Goal: Task Accomplishment & Management: Use online tool/utility

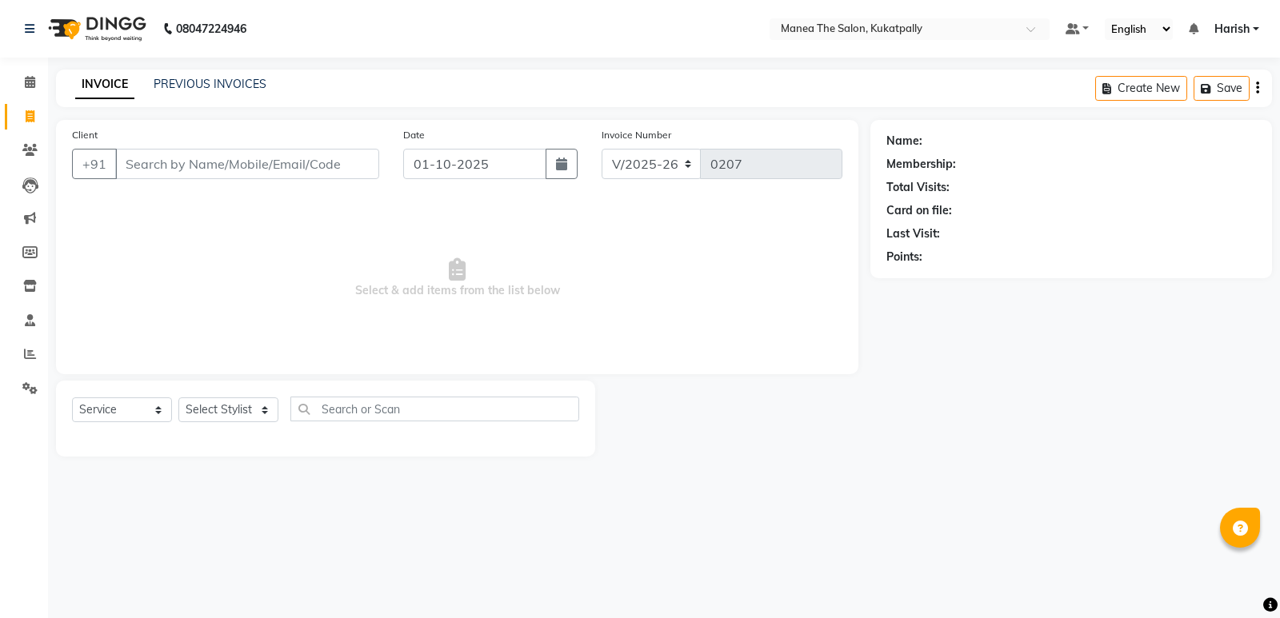
select select "5471"
select select "service"
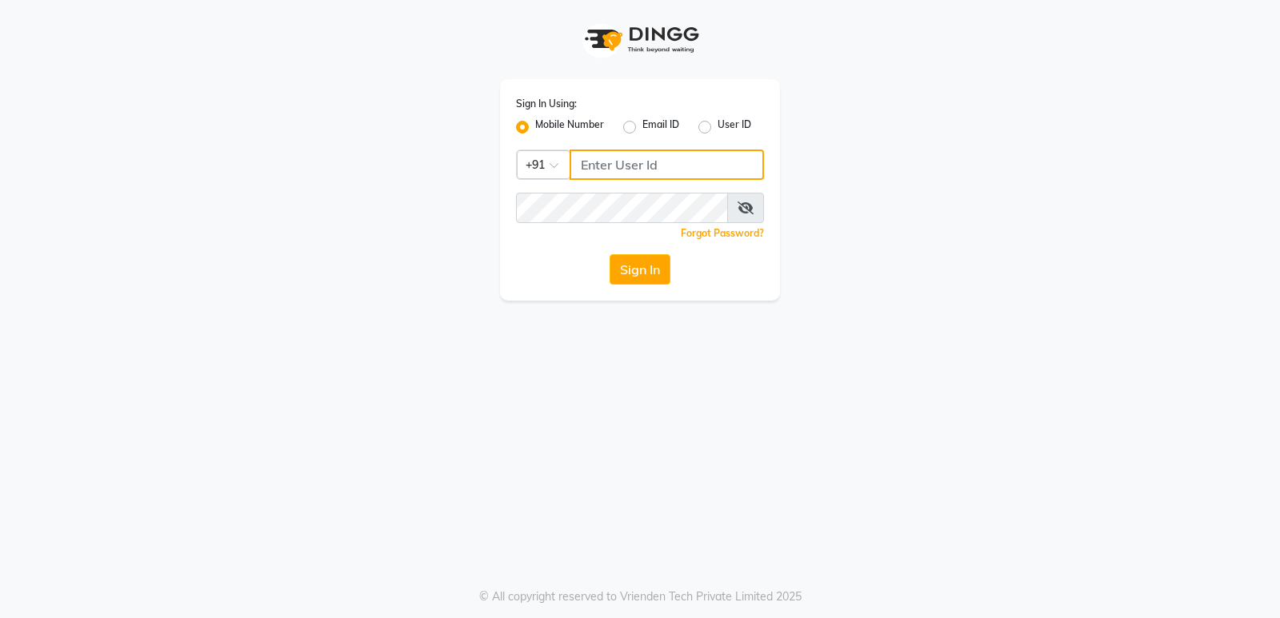
type input "9206566566"
click at [644, 166] on input "9206566566" at bounding box center [667, 165] width 194 height 30
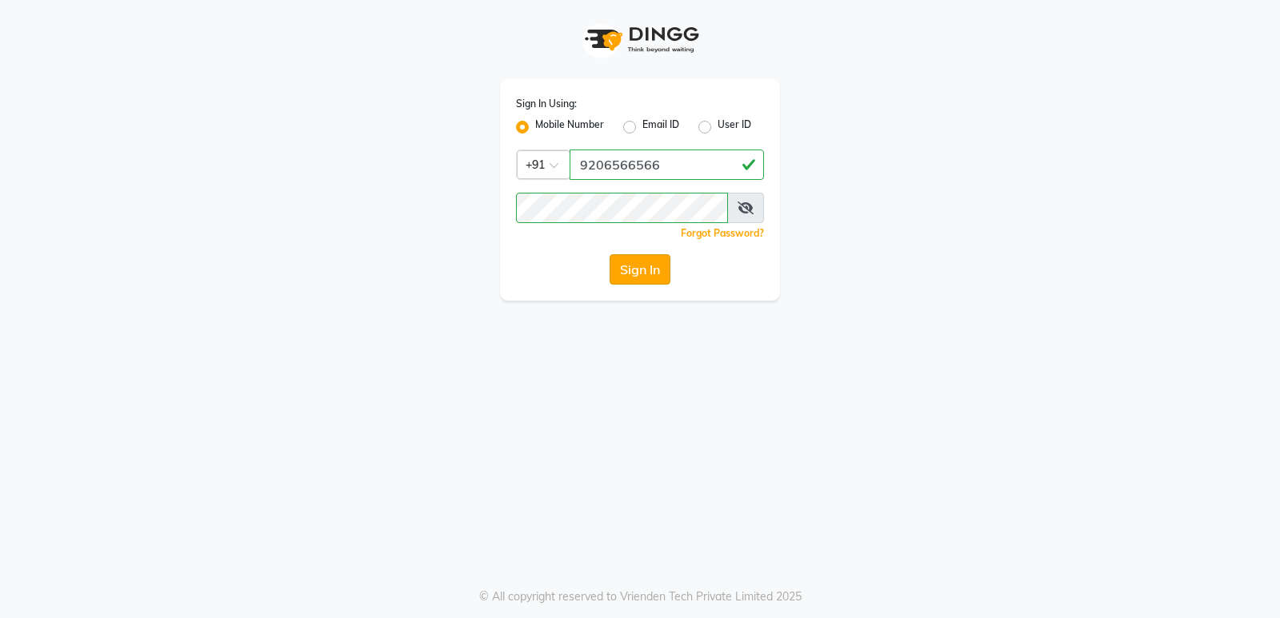
click at [654, 258] on button "Sign In" at bounding box center [640, 269] width 61 height 30
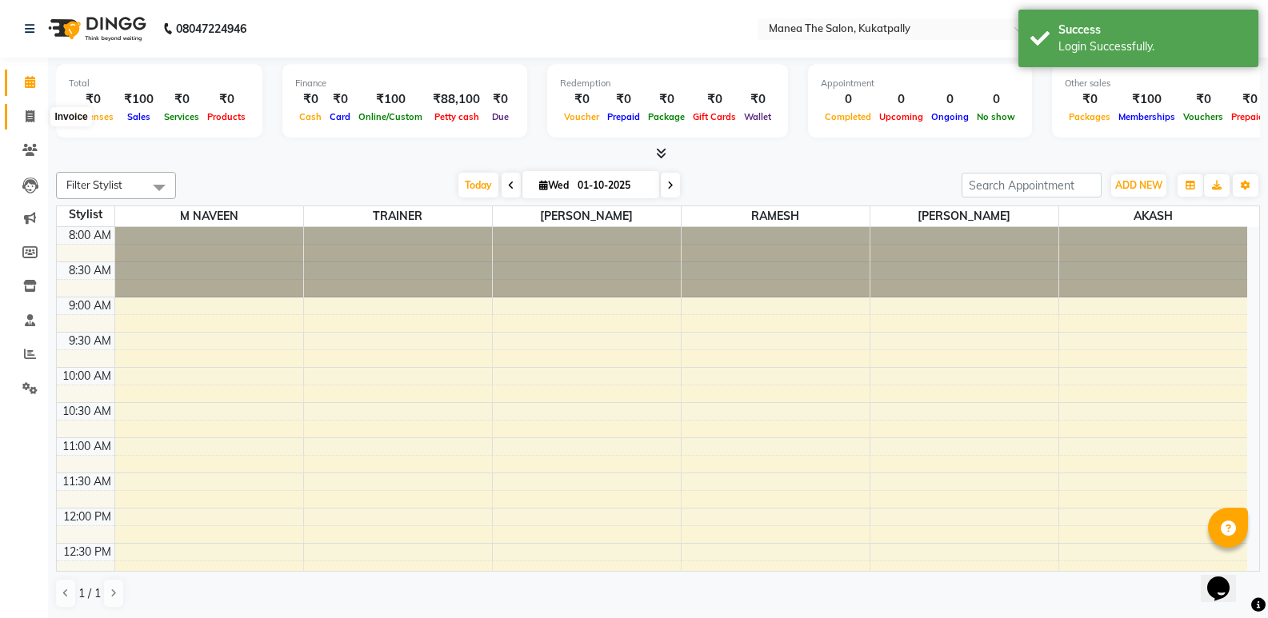
click at [27, 111] on icon at bounding box center [30, 116] width 9 height 12
select select "service"
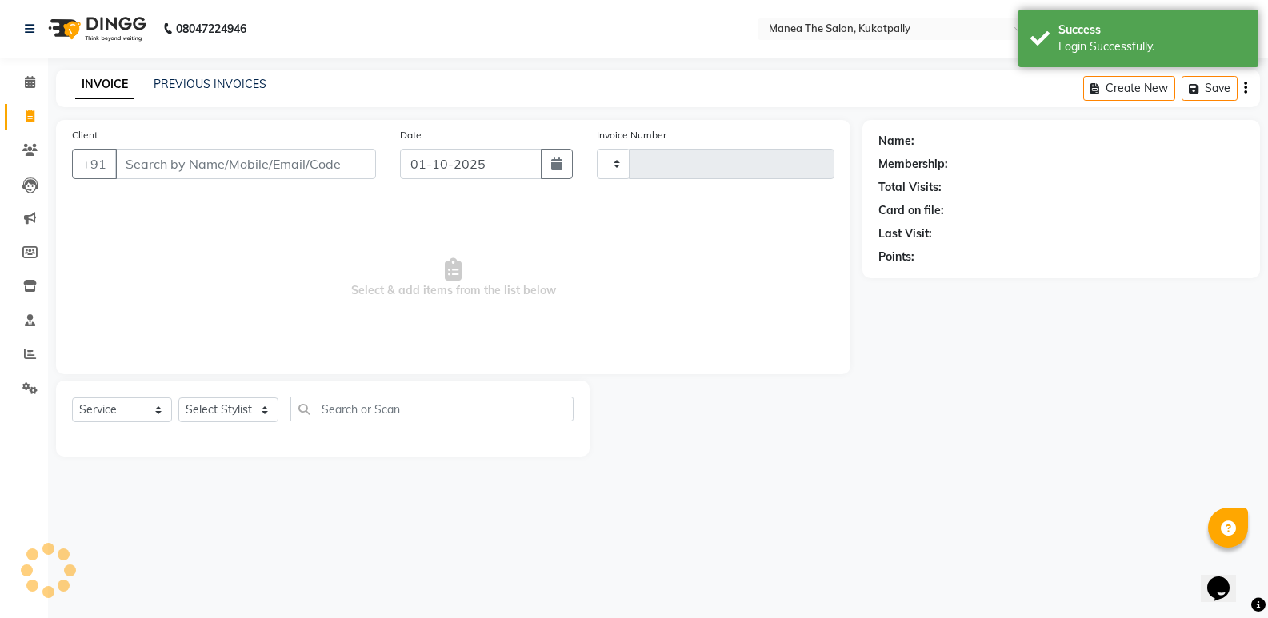
type input "0207"
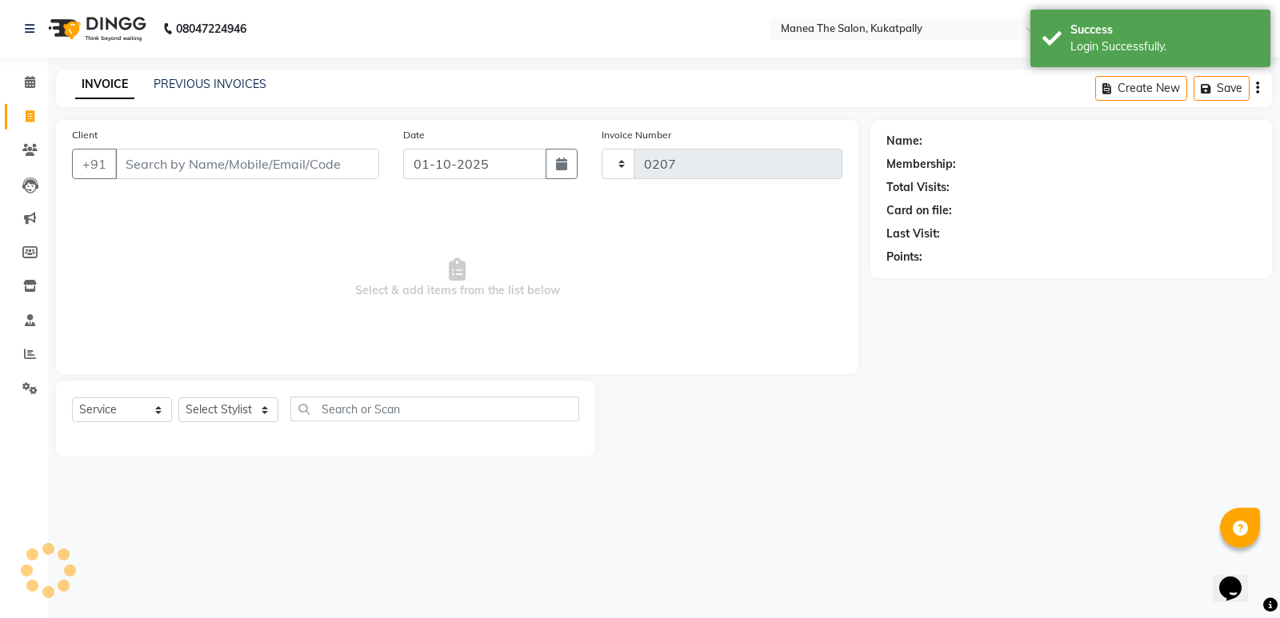
select select "5471"
